Goal: Transaction & Acquisition: Obtain resource

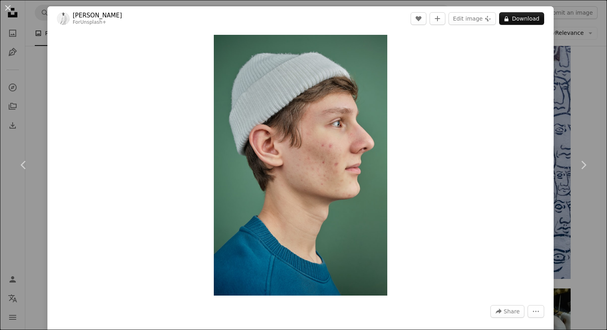
scroll to position [430, 0]
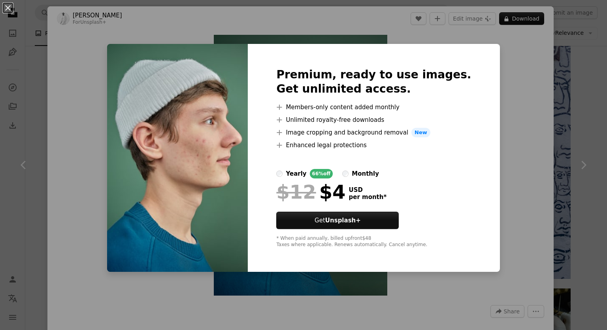
click at [313, 40] on div "An X shape Premium, ready to use images. Get unlimited access. A plus sign Memb…" at bounding box center [303, 165] width 607 height 330
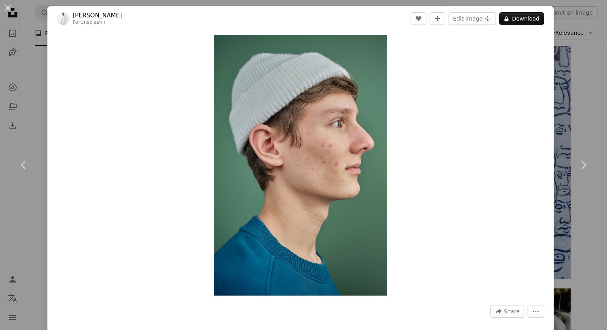
click at [11, 13] on button "An X shape" at bounding box center [7, 7] width 9 height 9
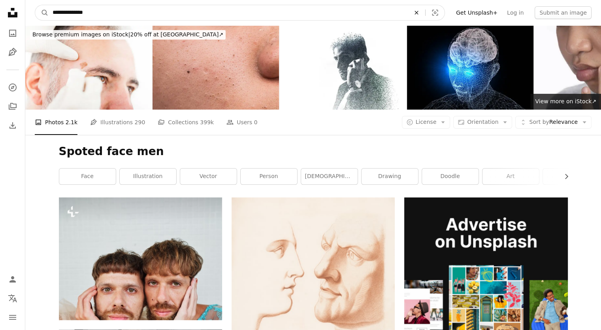
click at [418, 14] on icon "Find visuals sitewide" at bounding box center [417, 13] width 4 height 4
